Goal: Ask a question

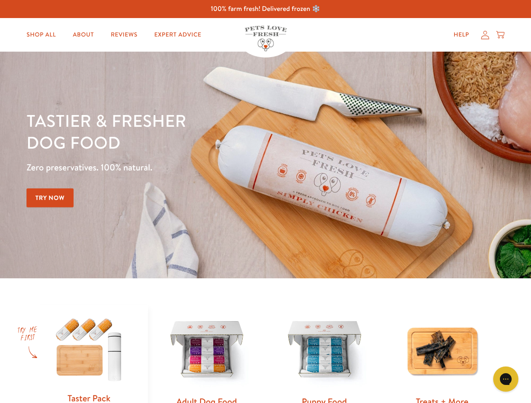
click at [265, 202] on div "Tastier & fresher dog food Zero preservatives. 100% natural. Try Now" at bounding box center [185, 165] width 318 height 111
click at [505, 379] on icon "Gorgias live chat" at bounding box center [505, 379] width 8 height 8
